Goal: Check status: Check status

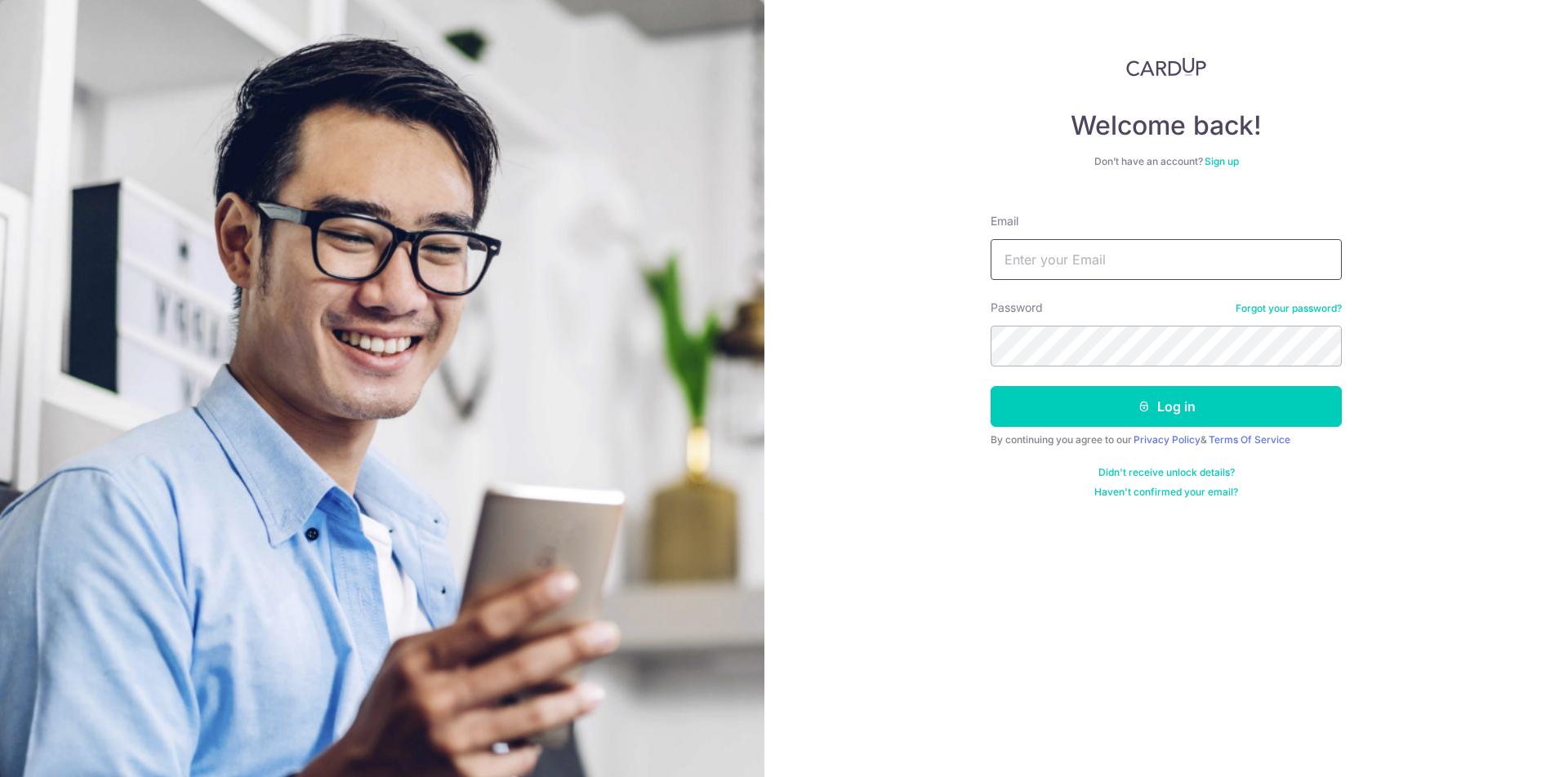
type input "[EMAIL_ADDRESS][DOMAIN_NAME]"
click at [1162, 415] on button "Log in" at bounding box center [1166, 406] width 351 height 41
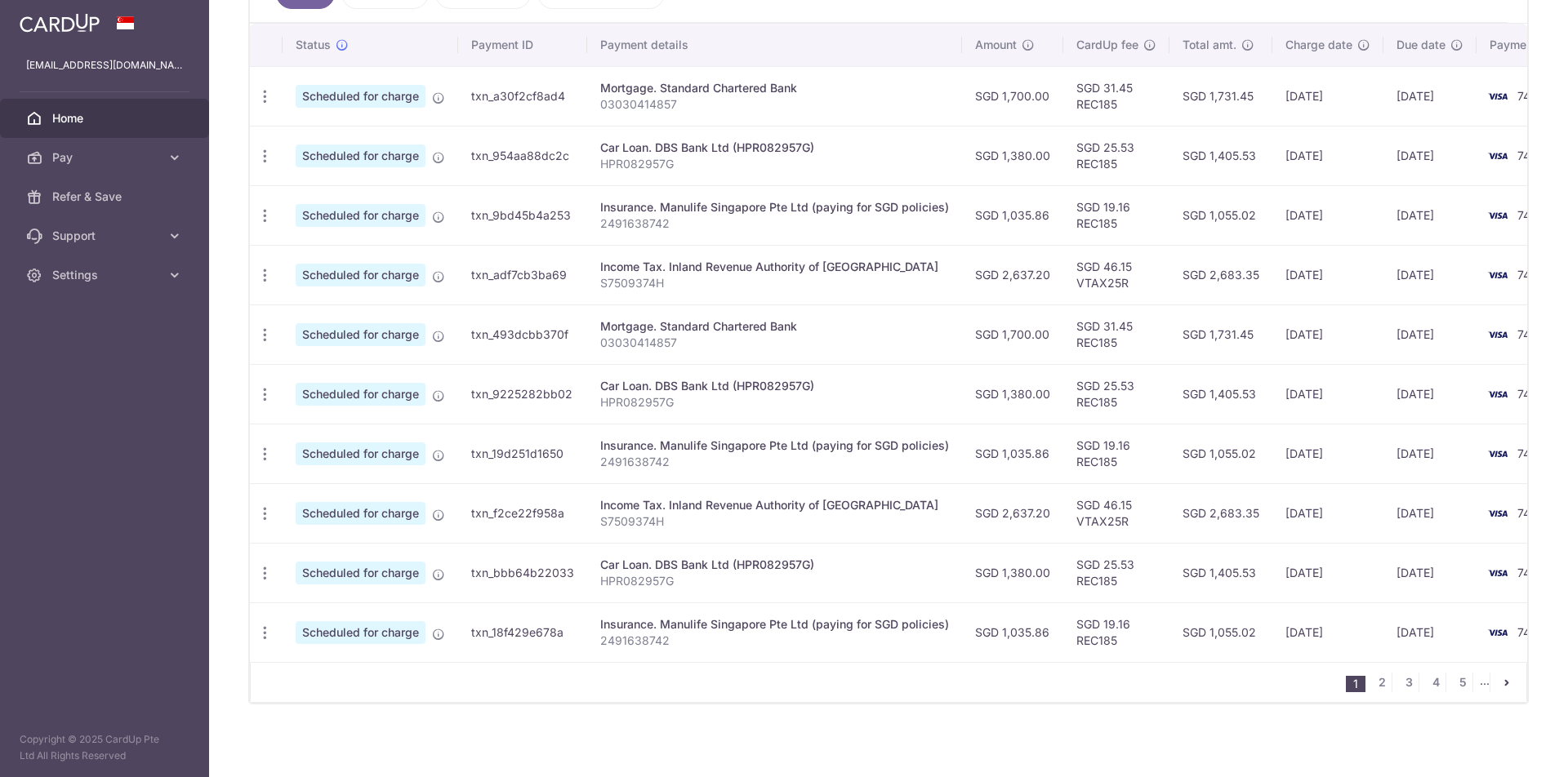
scroll to position [494, 0]
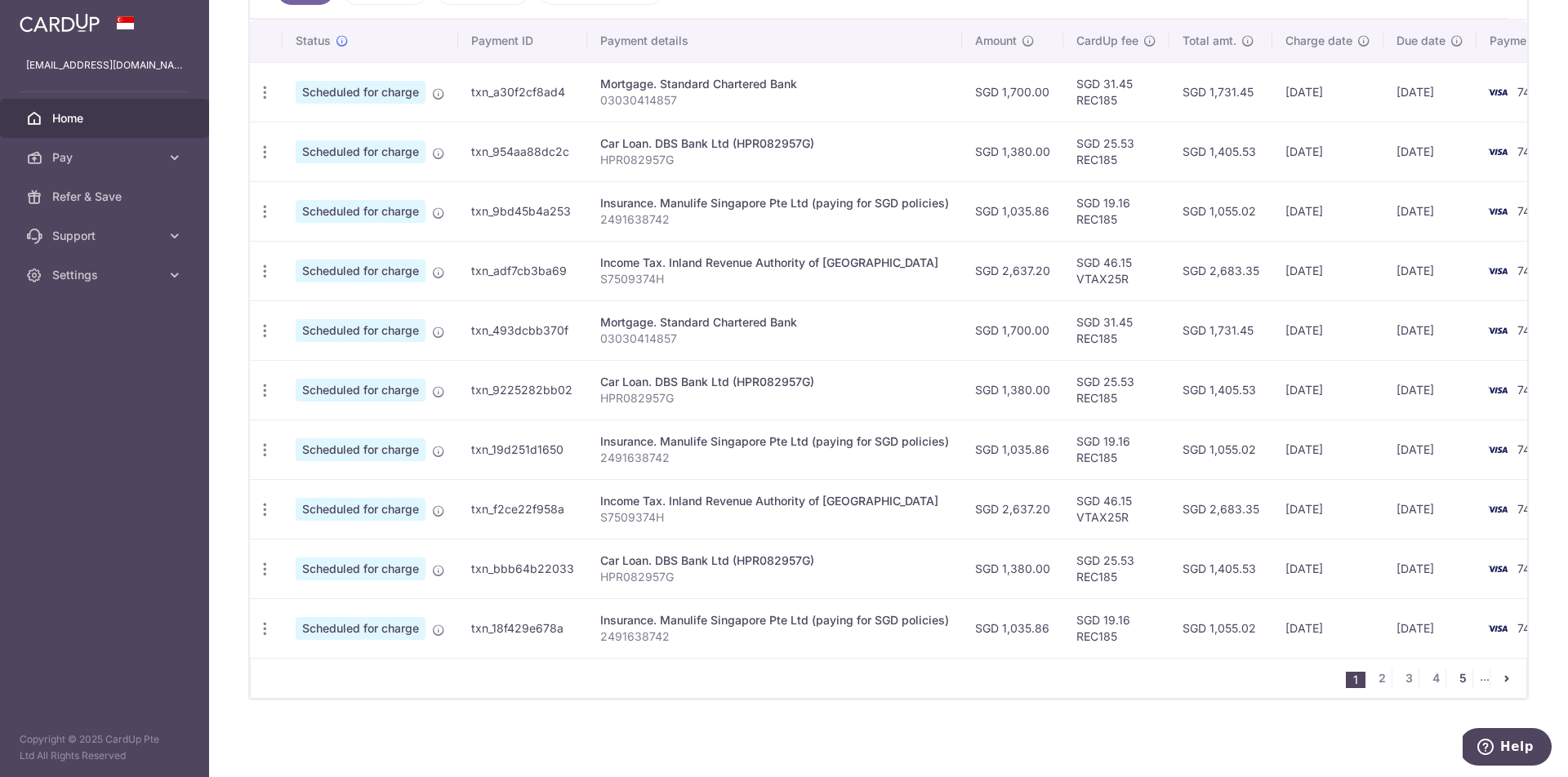
click at [1456, 676] on link "5" at bounding box center [1463, 679] width 20 height 20
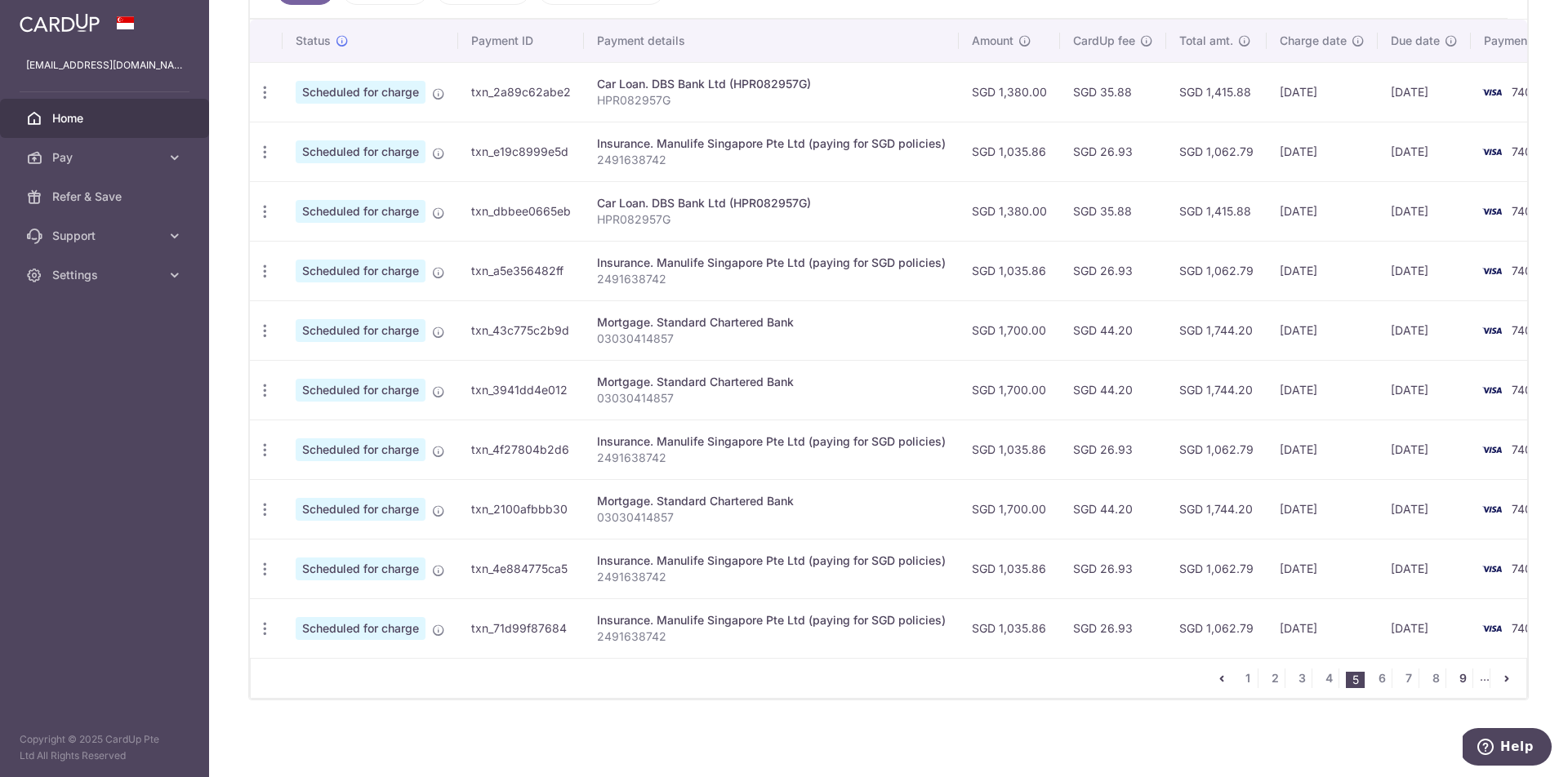
click at [1454, 680] on link "9" at bounding box center [1463, 679] width 20 height 20
click at [1198, 679] on icon "pager" at bounding box center [1205, 679] width 13 height 13
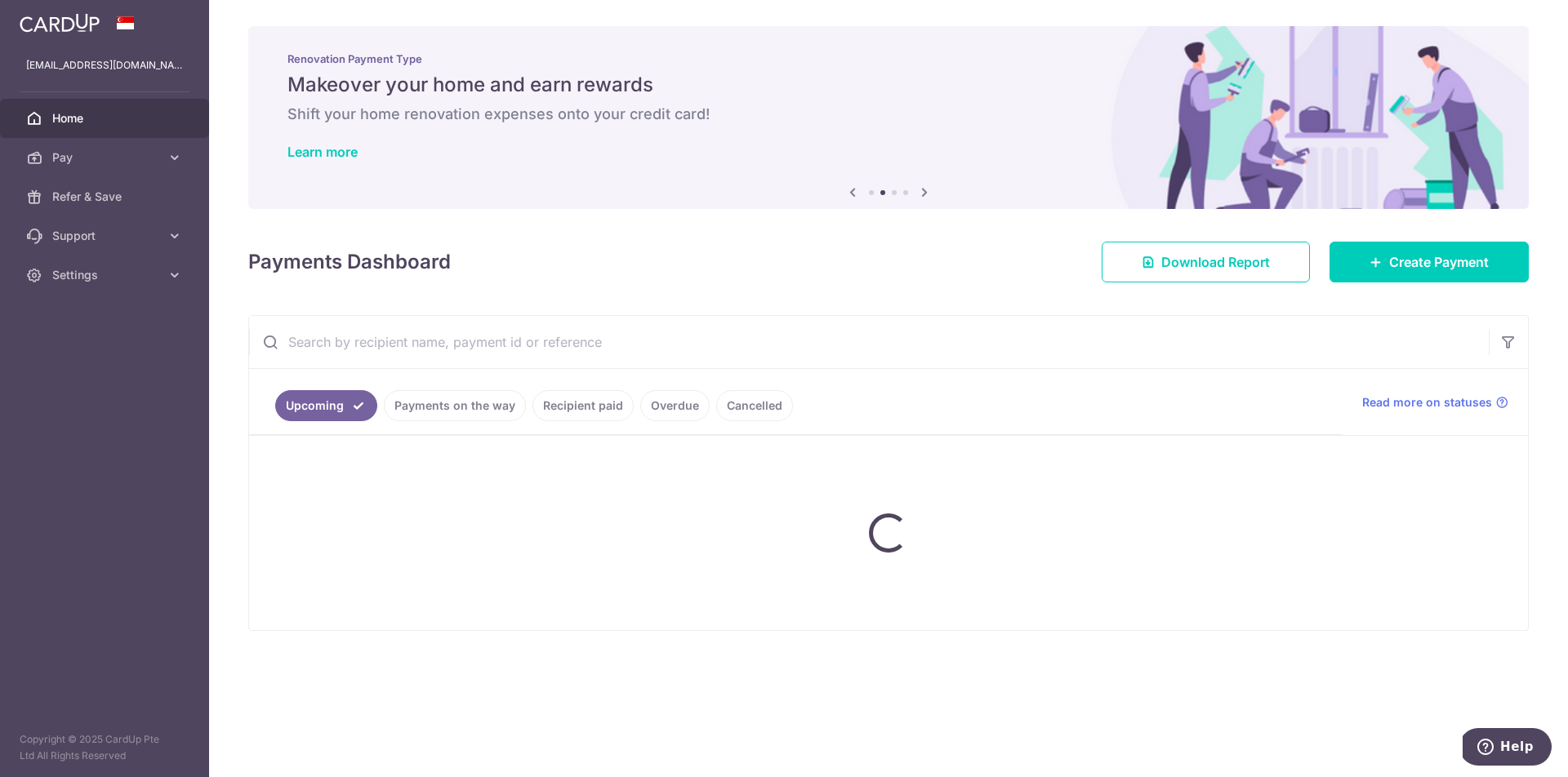
scroll to position [0, 0]
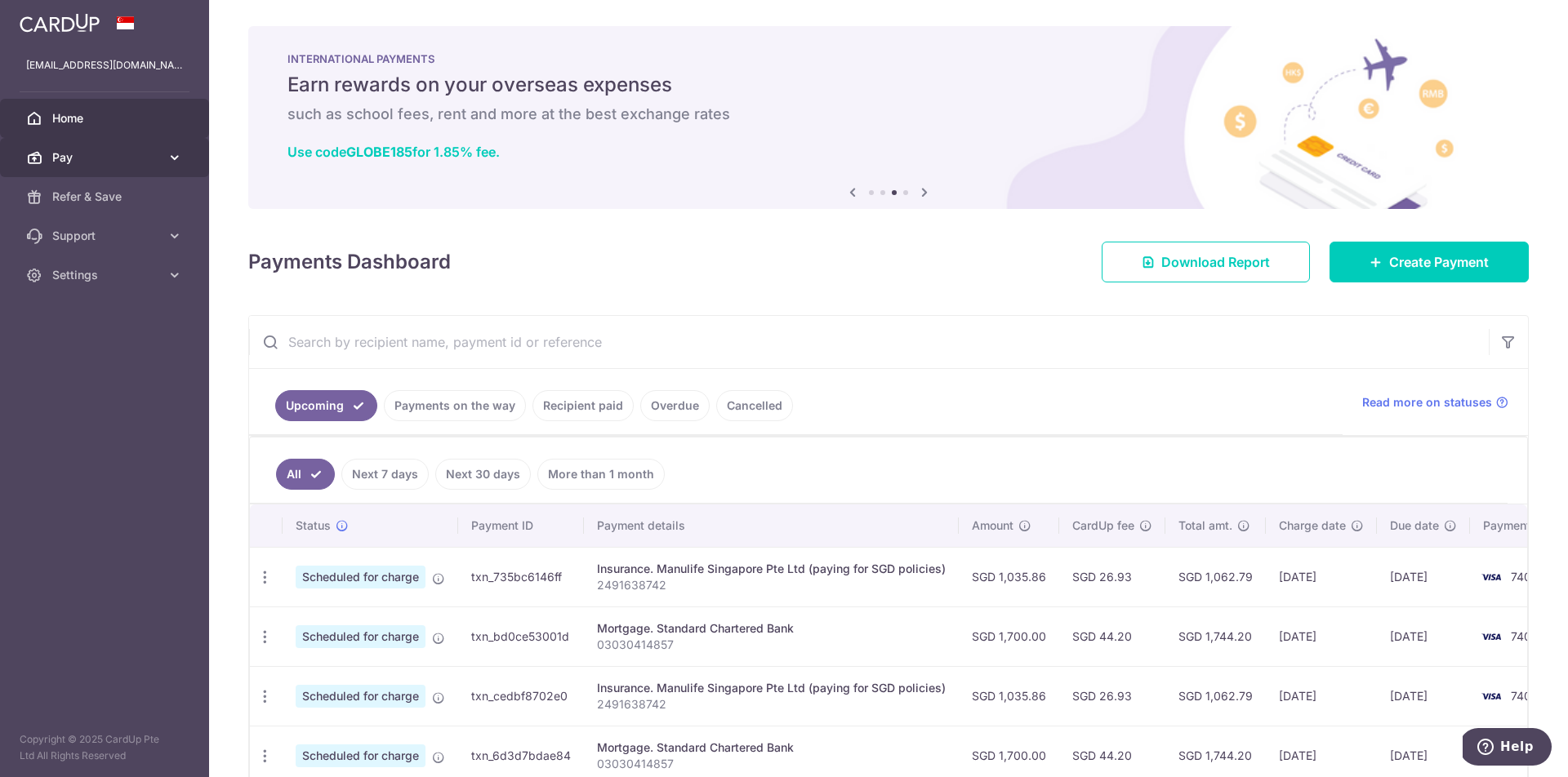
click at [175, 158] on icon at bounding box center [175, 158] width 17 height 17
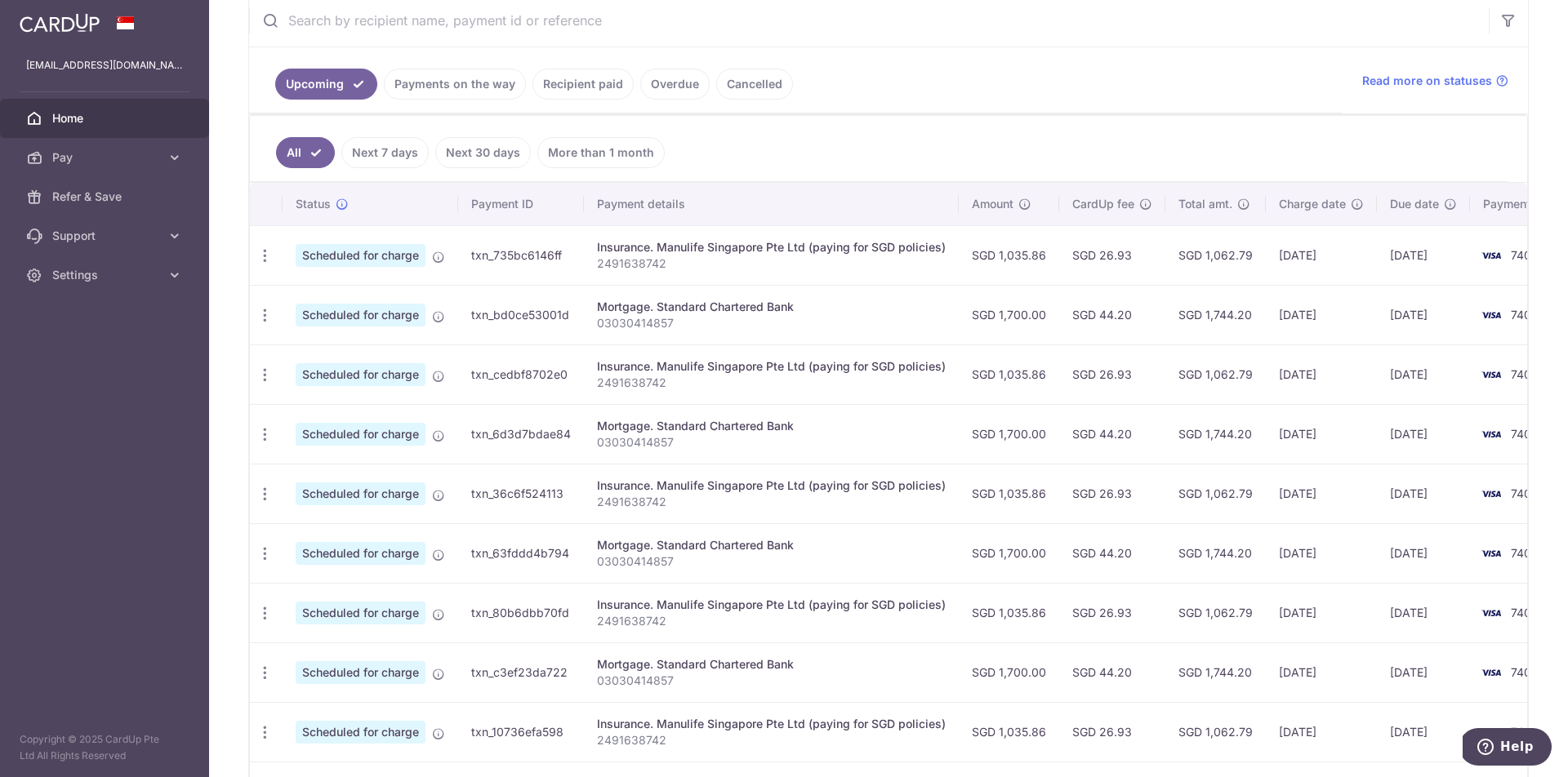
scroll to position [325, 0]
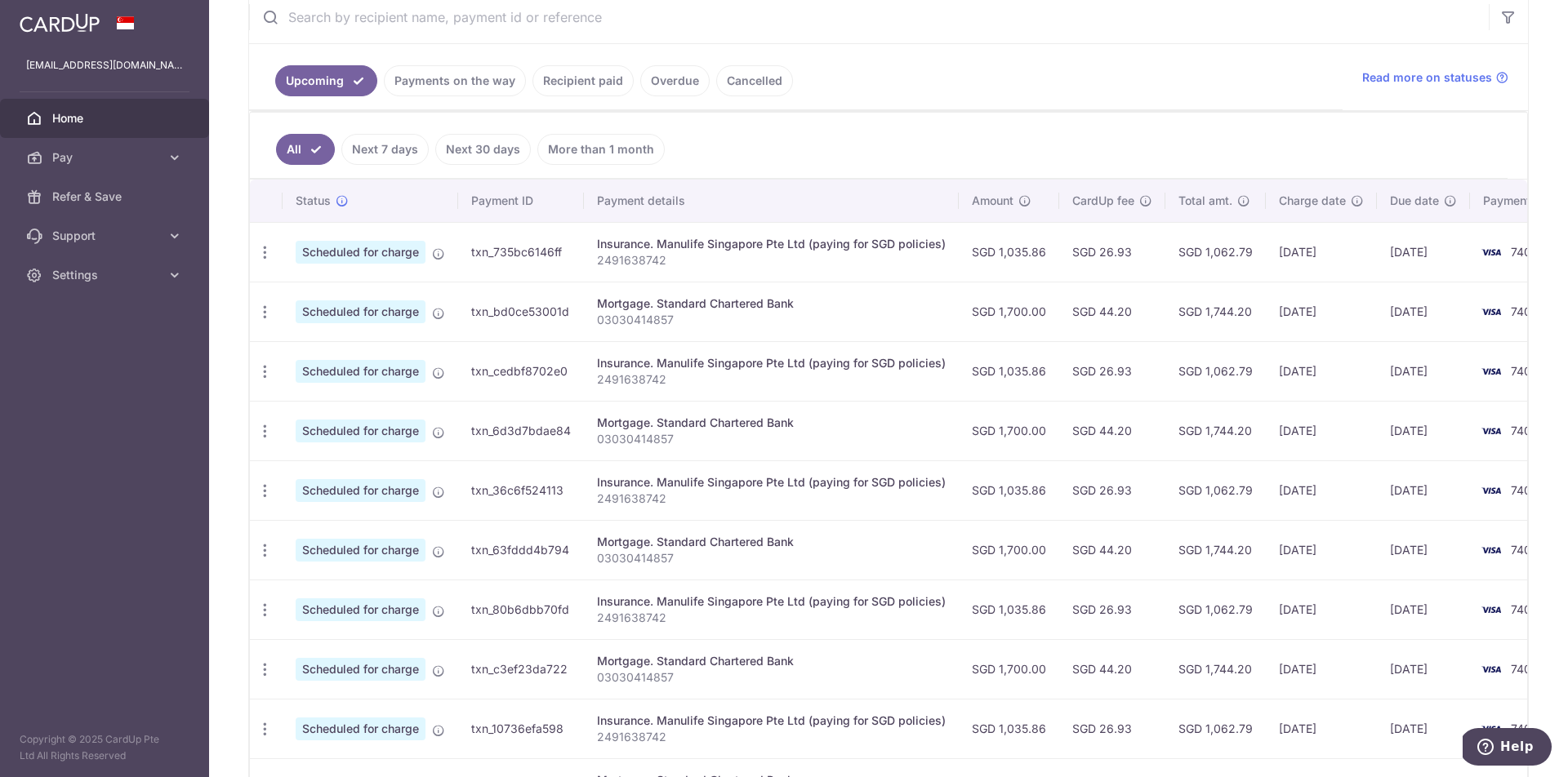
click at [70, 108] on link "Home" at bounding box center [104, 118] width 209 height 39
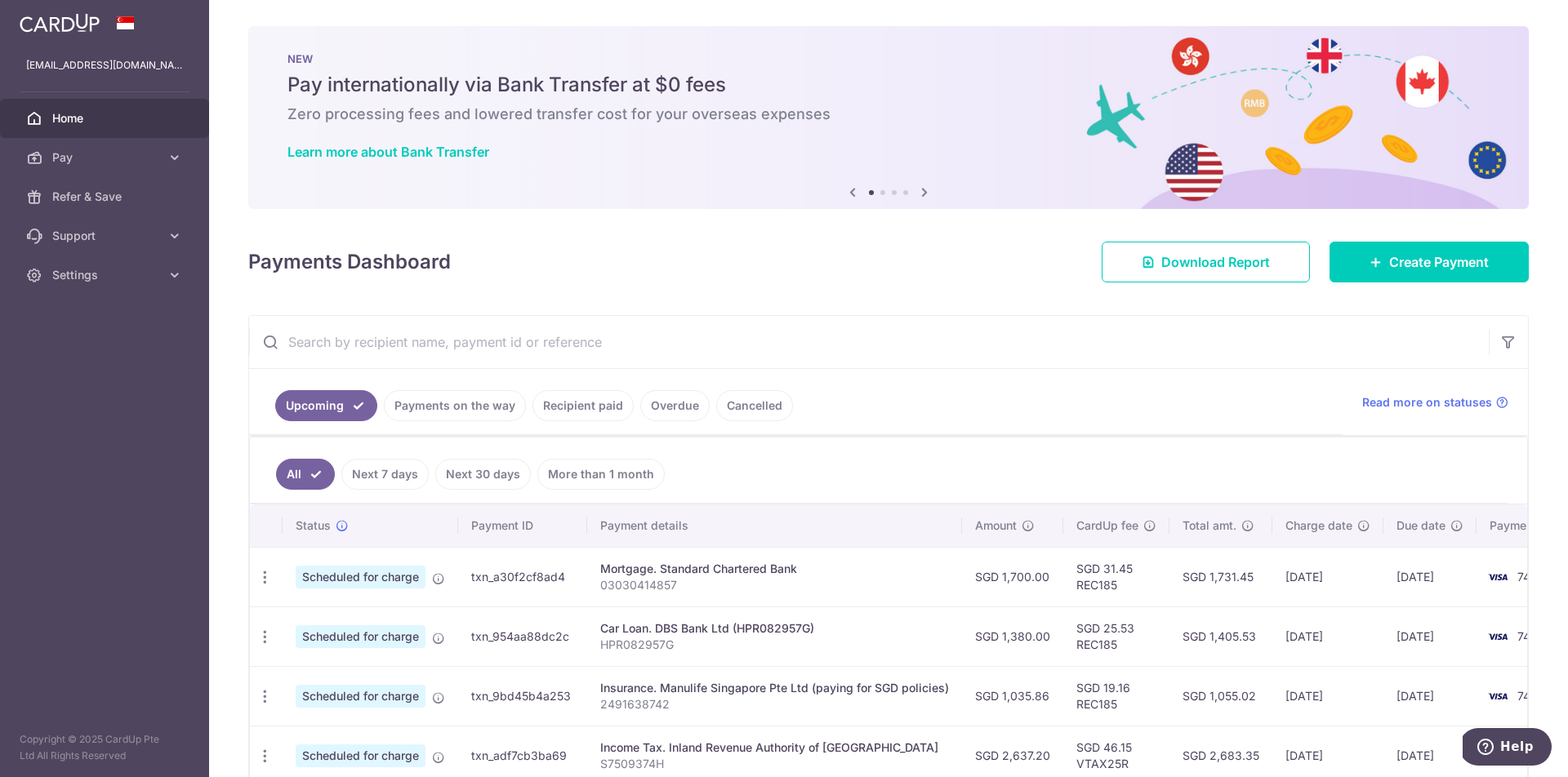
click at [588, 409] on link "Recipient paid" at bounding box center [583, 405] width 101 height 31
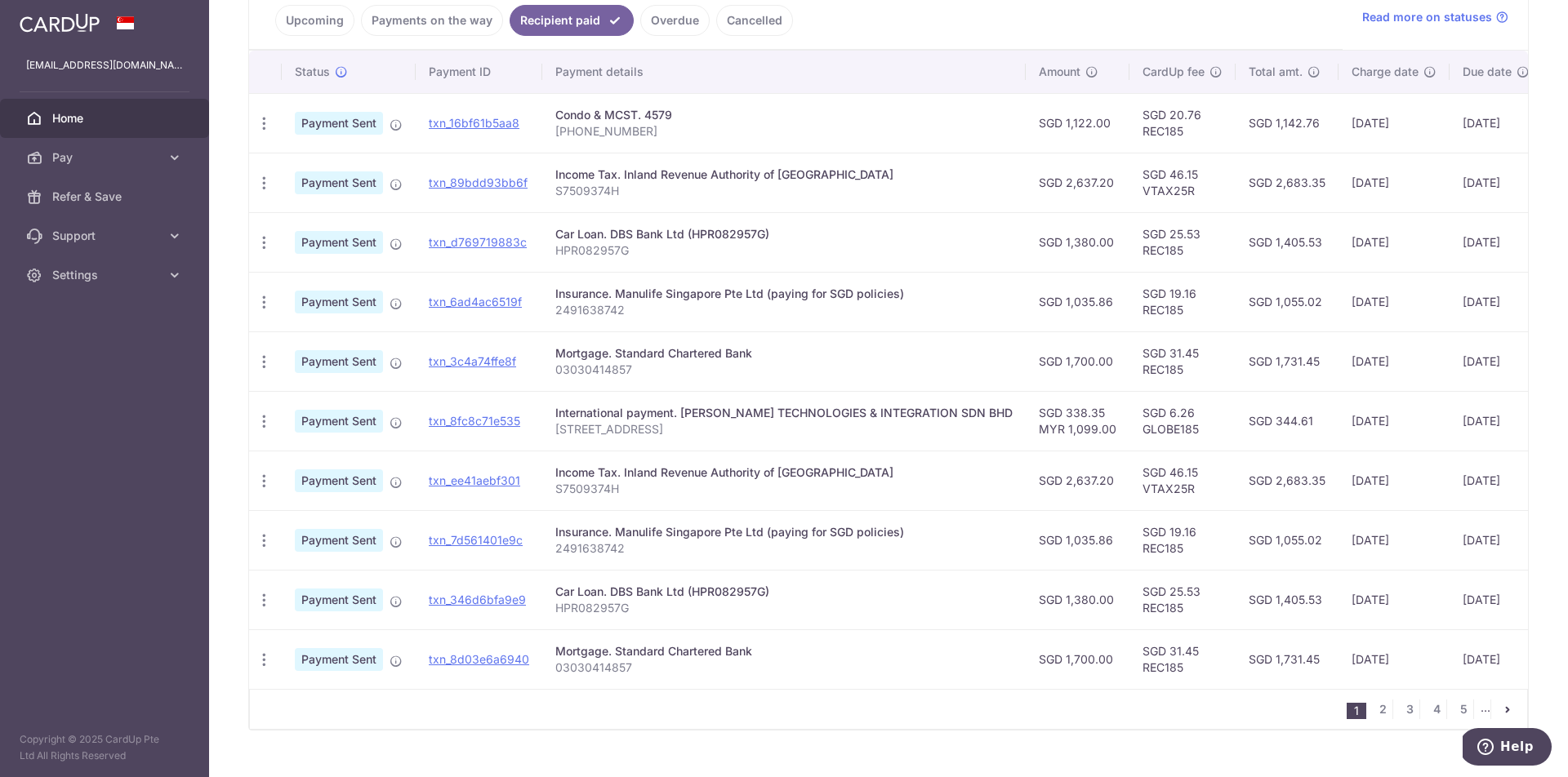
scroll to position [424, 0]
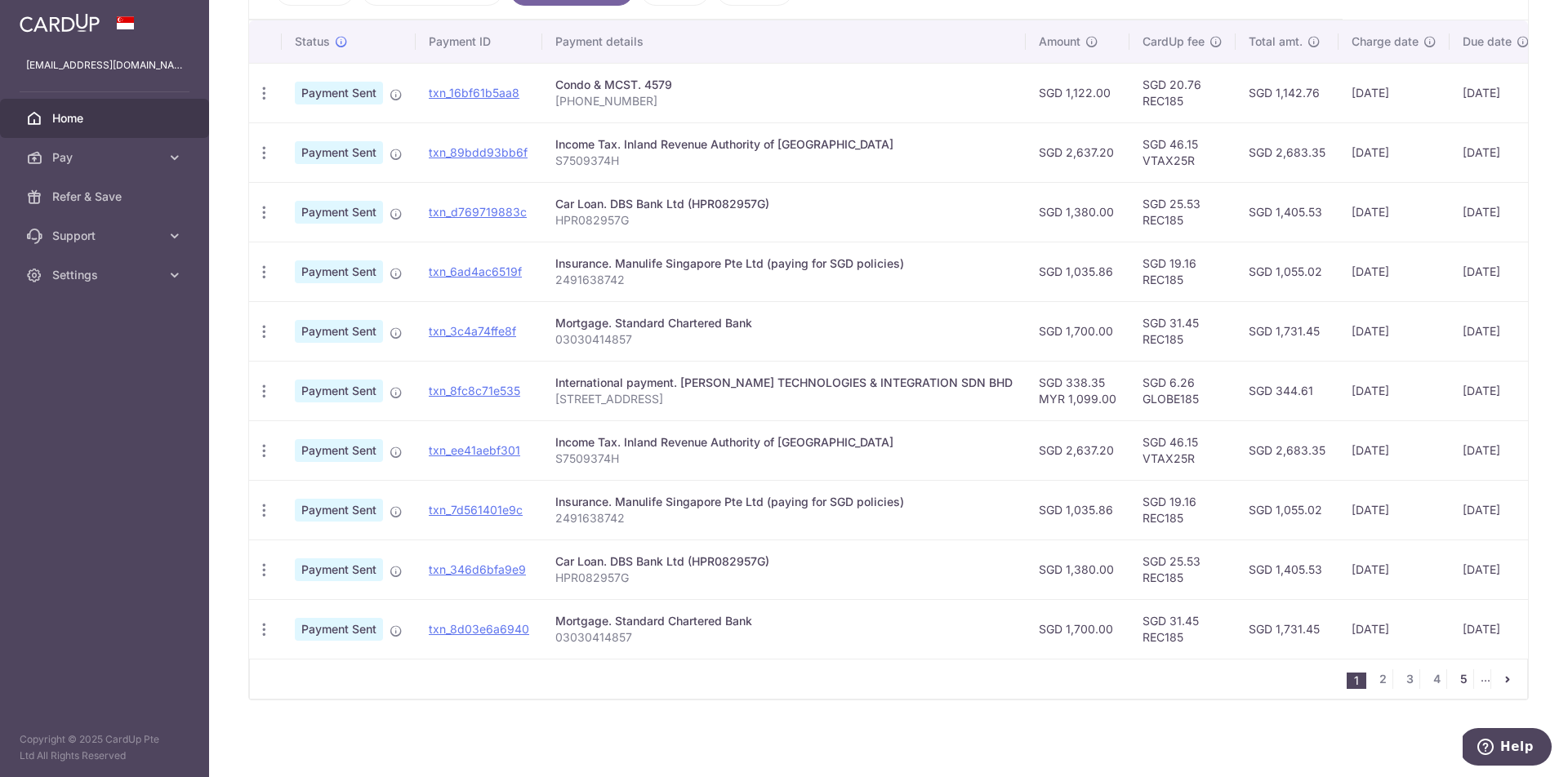
click at [1454, 678] on link "5" at bounding box center [1464, 679] width 20 height 20
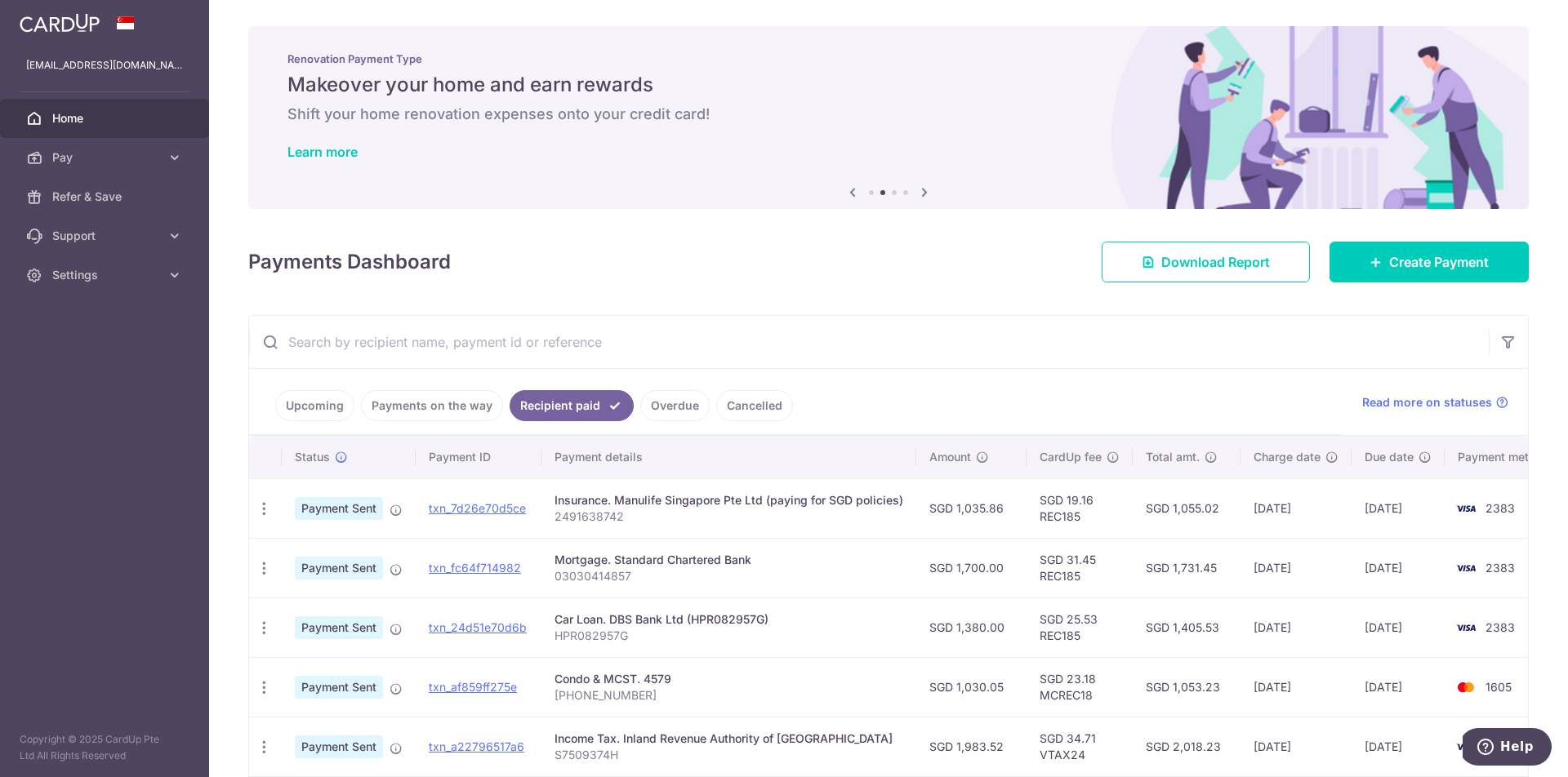
scroll to position [24, 0]
